Goal: Find contact information: Find contact information

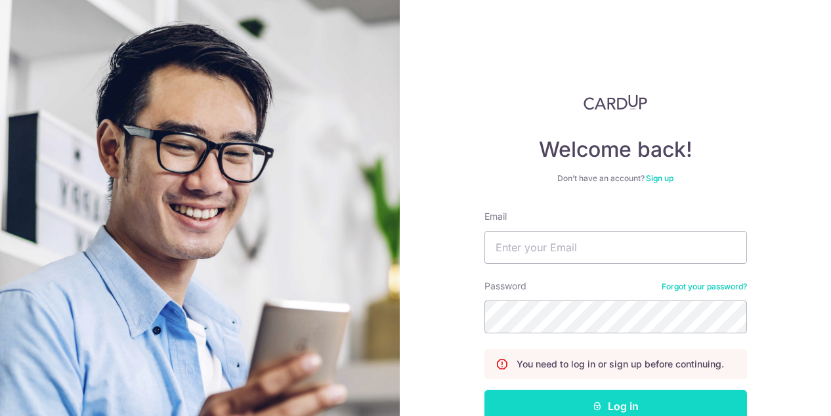
click at [561, 399] on button "Log in" at bounding box center [615, 406] width 263 height 33
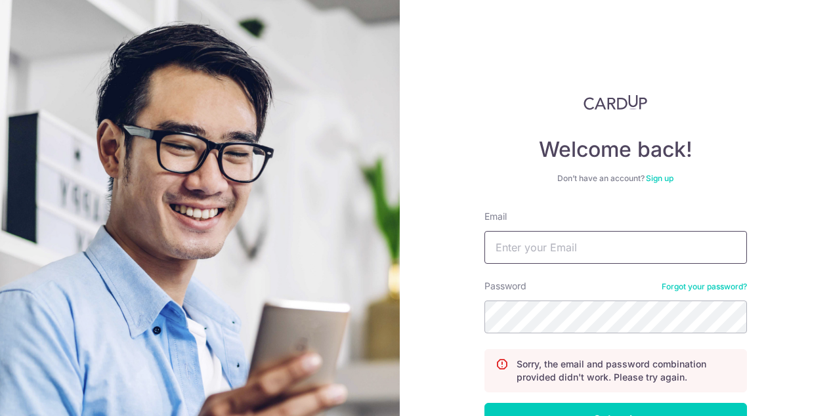
click at [576, 252] on input "Email" at bounding box center [615, 247] width 263 height 33
type input "[PERSON_NAME][EMAIL_ADDRESS][DOMAIN_NAME]"
click at [484, 403] on button "Log in" at bounding box center [615, 419] width 263 height 33
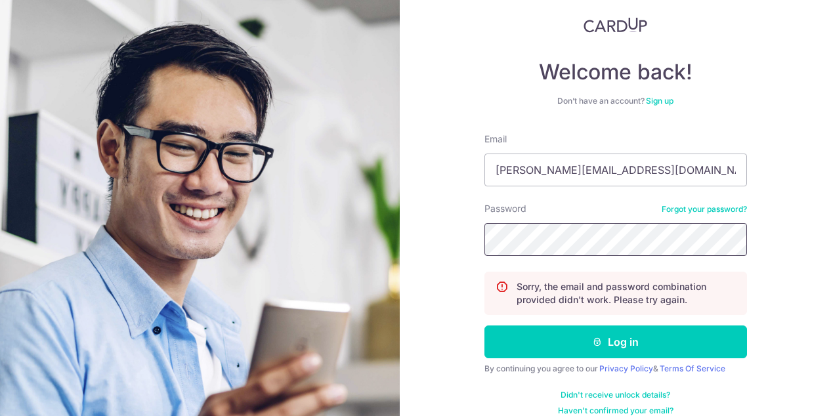
scroll to position [92, 0]
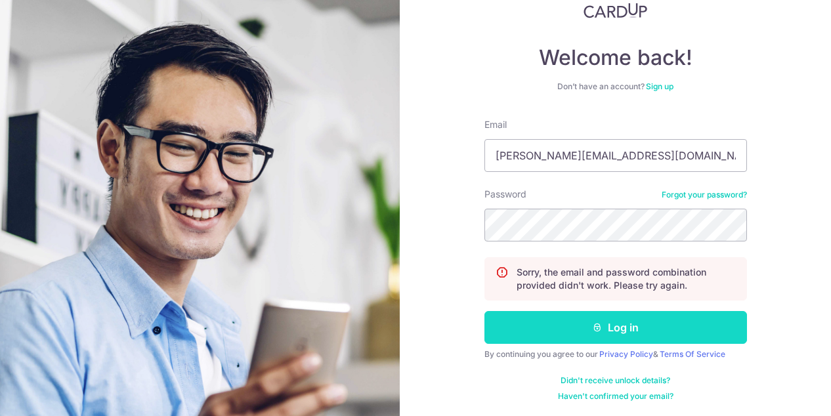
click at [568, 326] on button "Log in" at bounding box center [615, 327] width 263 height 33
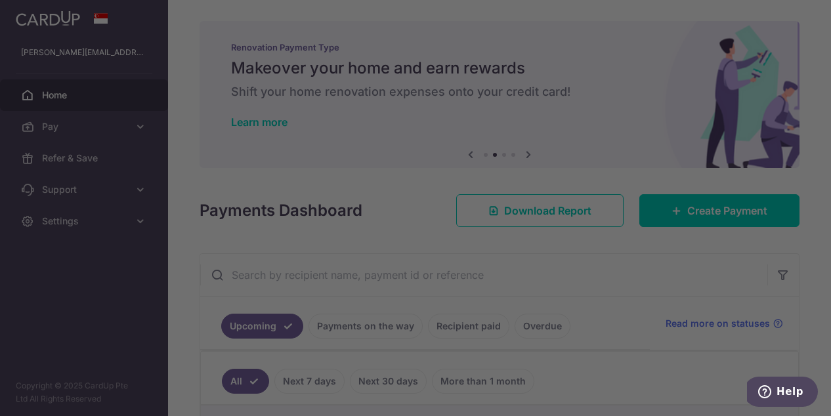
click at [598, 81] on div at bounding box center [419, 210] width 839 height 420
click at [51, 293] on div at bounding box center [419, 210] width 839 height 420
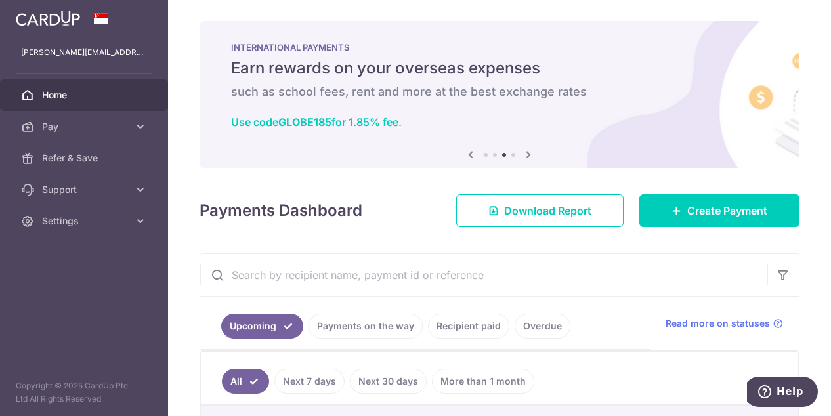
click at [281, 220] on h4 "Payments Dashboard" at bounding box center [281, 211] width 163 height 24
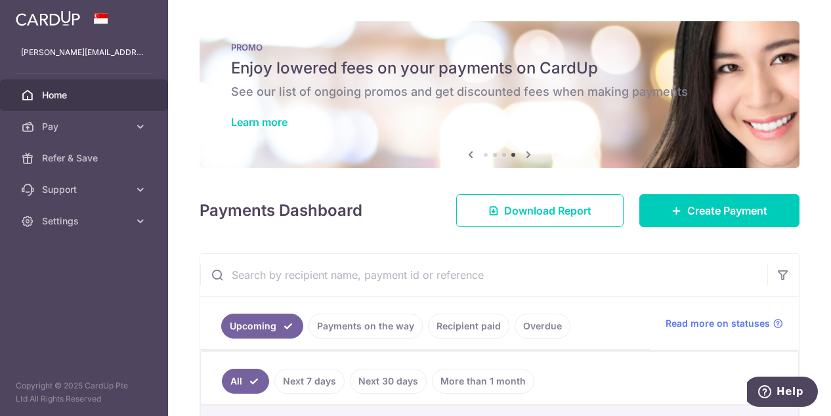
click at [74, 95] on span "Home" at bounding box center [85, 95] width 87 height 13
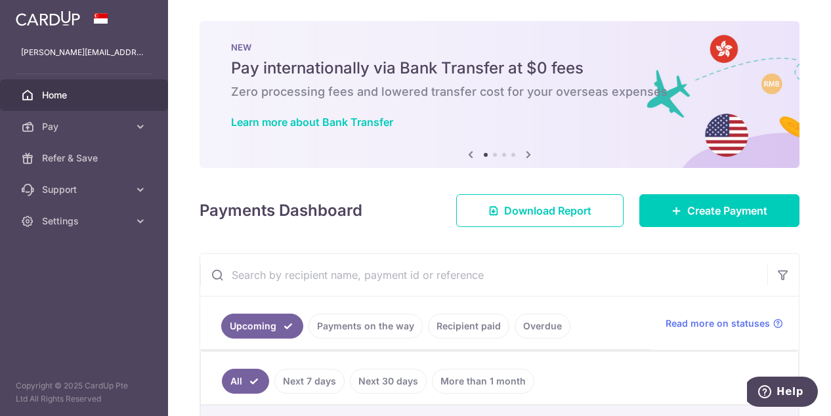
click at [603, 290] on input "text" at bounding box center [483, 275] width 567 height 42
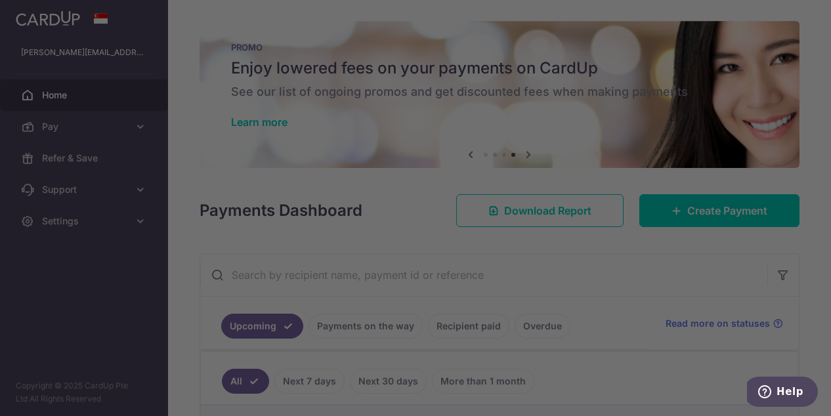
click at [66, 316] on div at bounding box center [419, 210] width 839 height 420
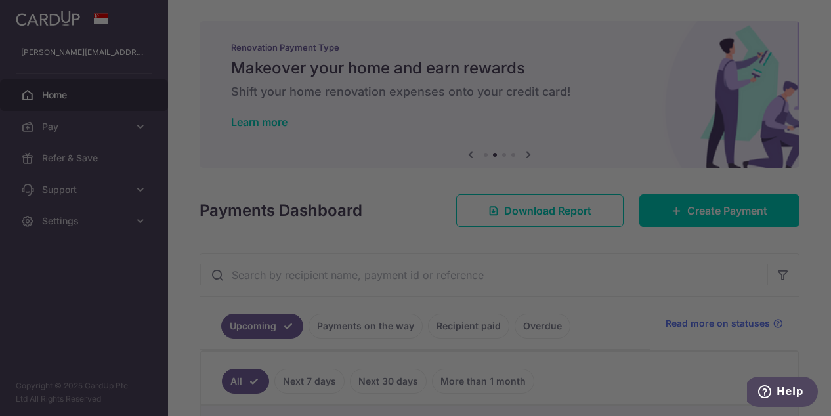
click at [620, 282] on div at bounding box center [419, 210] width 839 height 420
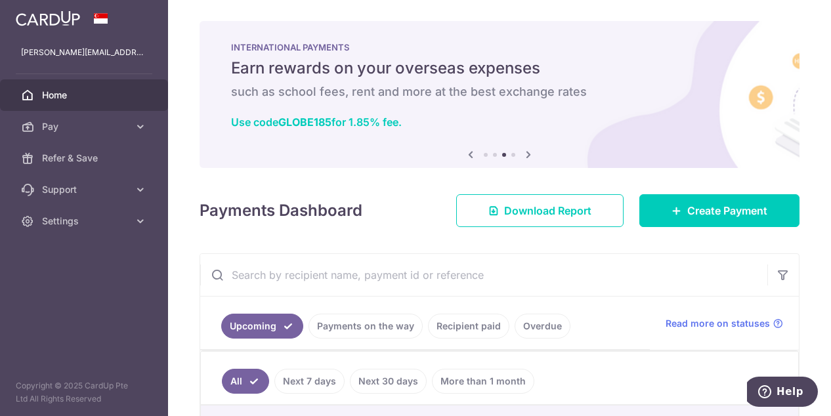
click at [95, 301] on aside "lydia.acheuk@loreal.com Home Pay Payments Recipients Cards Refer & Save Support…" at bounding box center [84, 208] width 168 height 416
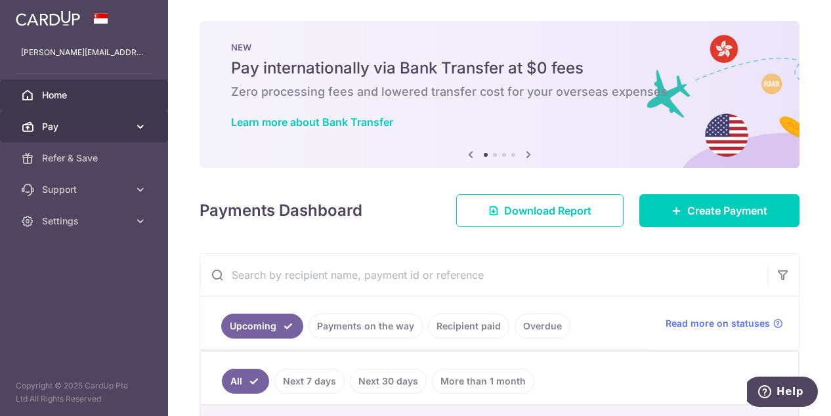
click at [57, 115] on link "Pay" at bounding box center [84, 127] width 168 height 32
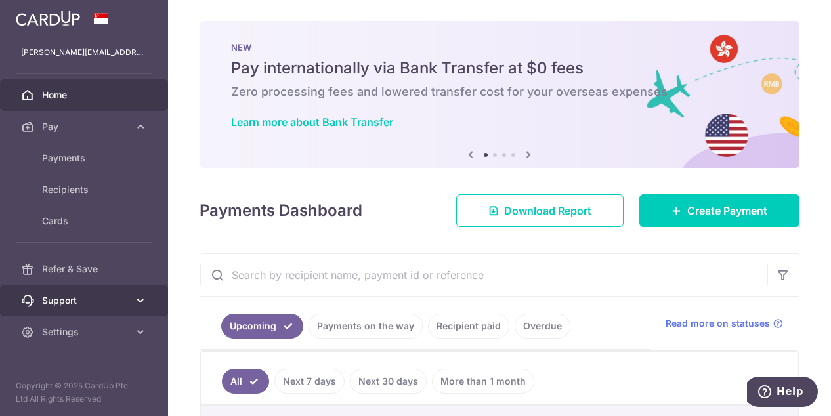
click at [133, 299] on link "Support" at bounding box center [84, 301] width 168 height 32
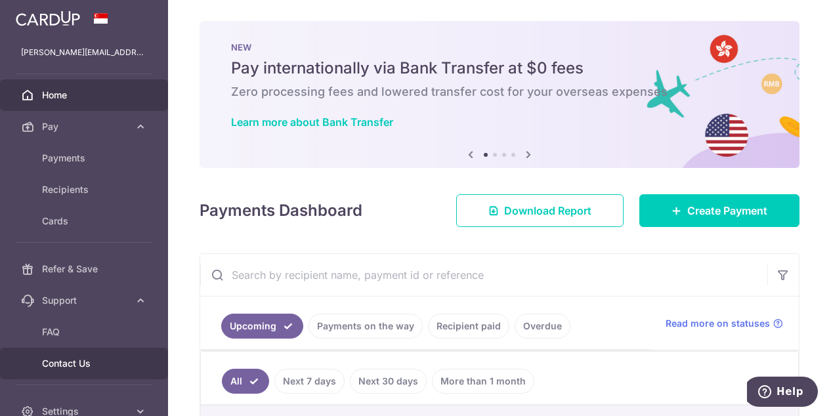
click at [77, 355] on link "Contact Us" at bounding box center [84, 364] width 168 height 32
